Goal: Transaction & Acquisition: Purchase product/service

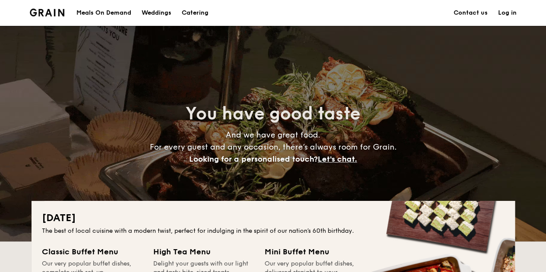
click at [105, 17] on div "Meals On Demand" at bounding box center [103, 13] width 55 height 26
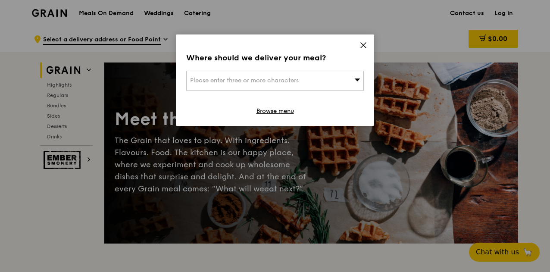
click at [326, 88] on div "Please enter three or more characters" at bounding box center [275, 81] width 178 height 20
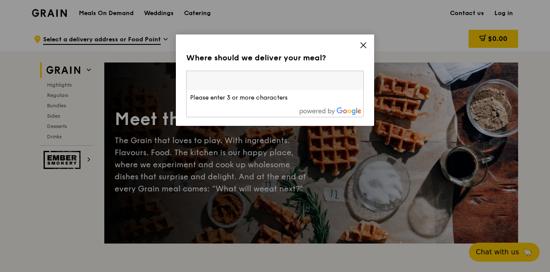
click at [359, 45] on div "Where should we deliver your meal? Please enter three or more characters Please…" at bounding box center [275, 80] width 198 height 91
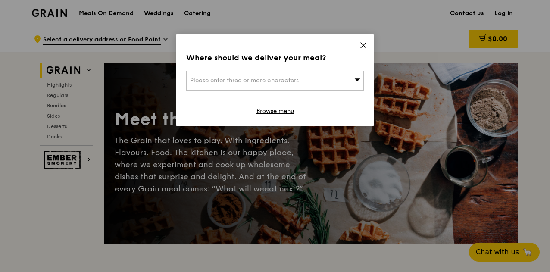
click at [363, 44] on icon at bounding box center [364, 45] width 8 height 8
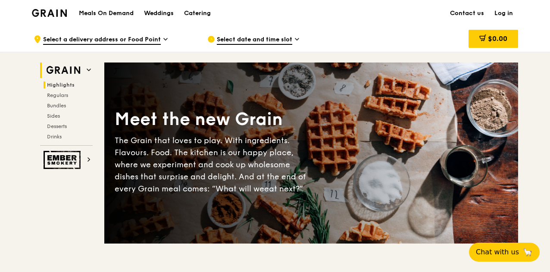
click at [73, 85] on span "Highlights" at bounding box center [61, 85] width 28 height 6
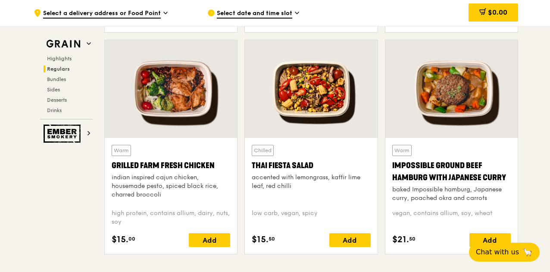
scroll to position [971, 0]
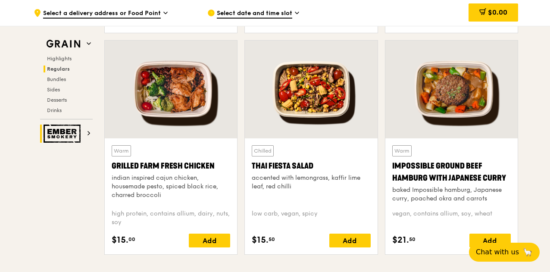
click at [70, 137] on img at bounding box center [64, 134] width 40 height 18
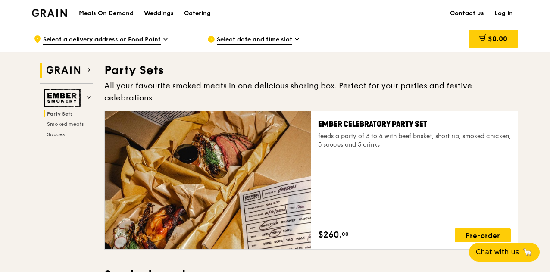
click at [62, 63] on img at bounding box center [64, 71] width 40 height 16
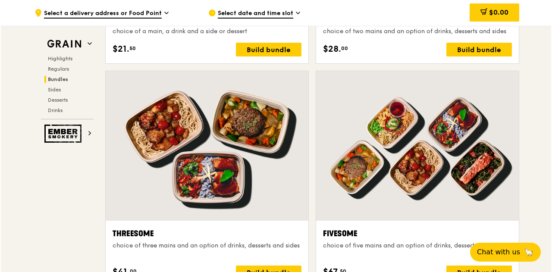
scroll to position [1448, 0]
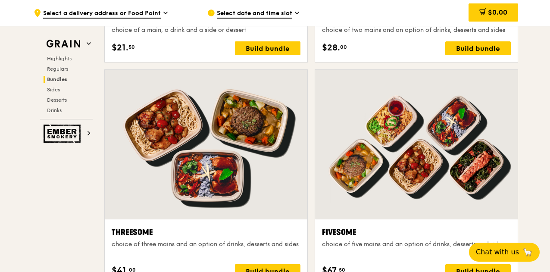
click at [383, 115] on div at bounding box center [416, 145] width 203 height 150
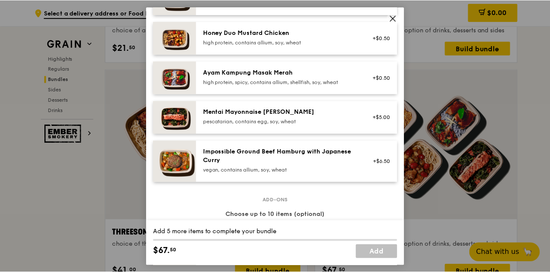
scroll to position [273, 0]
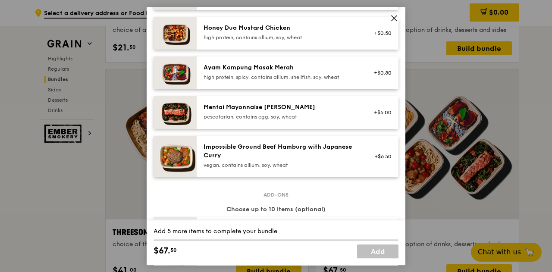
click at [391, 17] on icon at bounding box center [394, 18] width 8 height 8
